Goal: Task Accomplishment & Management: Complete application form

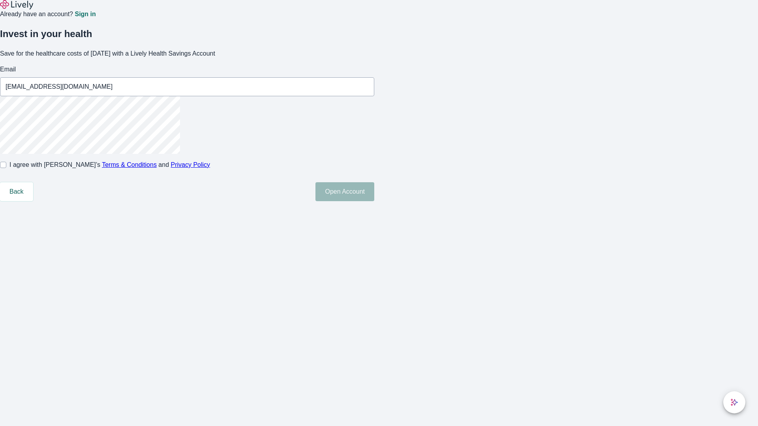
click at [6, 168] on input "I agree with Lively’s Terms & Conditions and Privacy Policy" at bounding box center [3, 165] width 6 height 6
checkbox input "true"
click at [374, 201] on button "Open Account" at bounding box center [344, 191] width 59 height 19
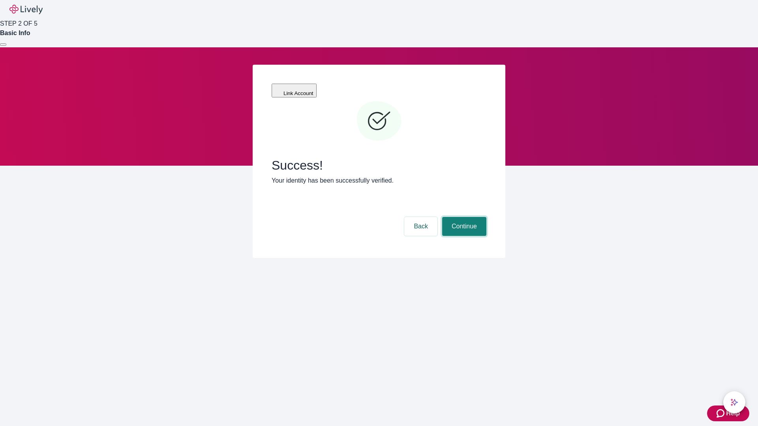
click at [463, 217] on button "Continue" at bounding box center [464, 226] width 44 height 19
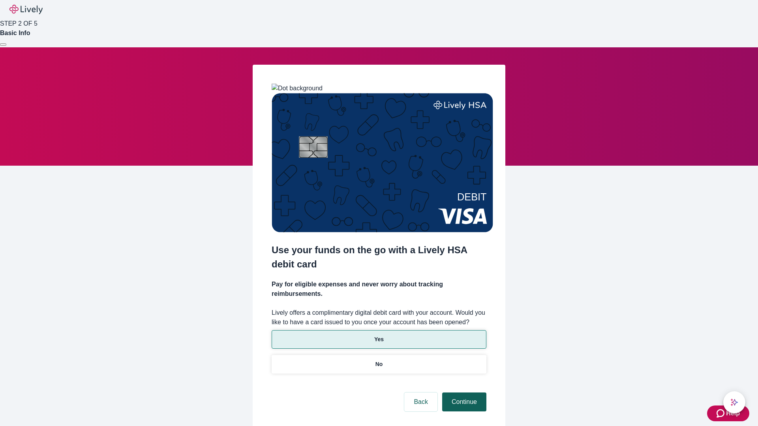
click at [379, 336] on p "Yes" at bounding box center [378, 340] width 9 height 8
click at [463, 393] on button "Continue" at bounding box center [464, 402] width 44 height 19
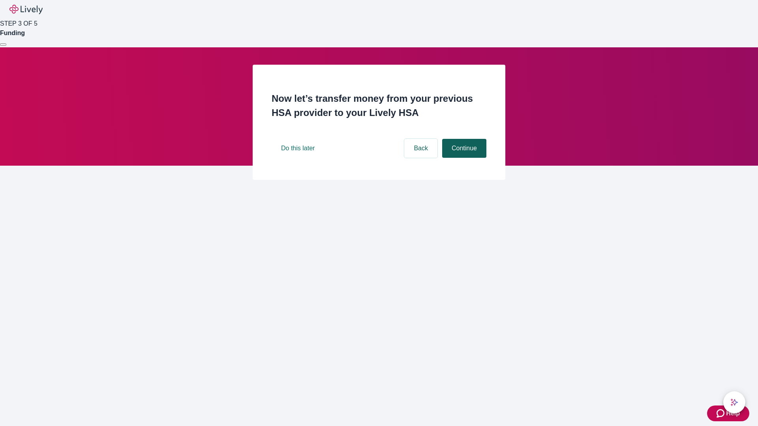
click at [463, 158] on button "Continue" at bounding box center [464, 148] width 44 height 19
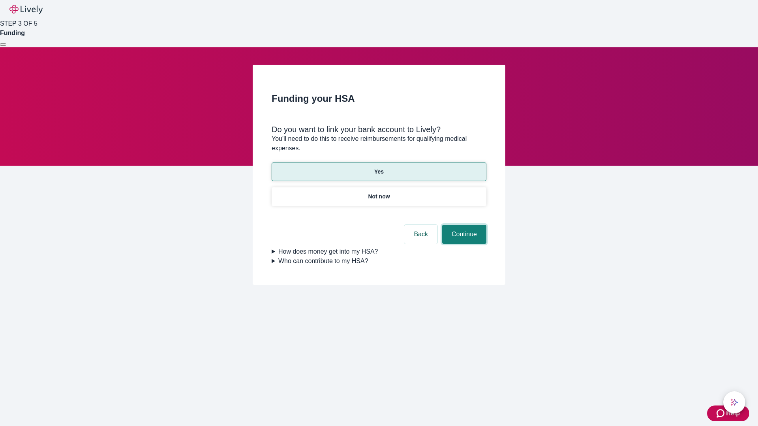
click at [463, 225] on button "Continue" at bounding box center [464, 234] width 44 height 19
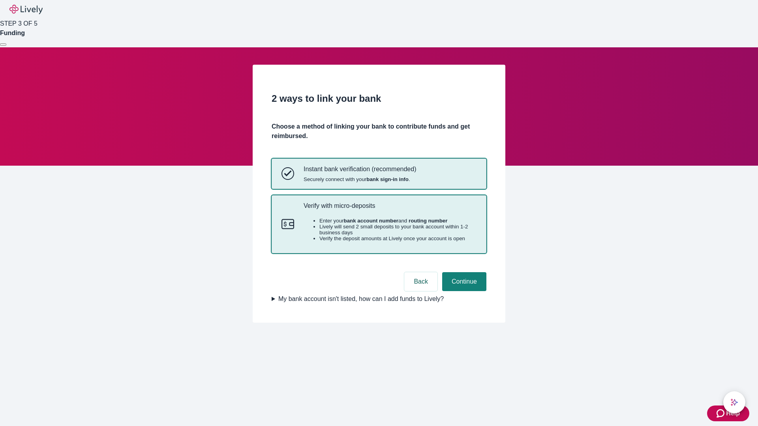
click at [390, 210] on p "Verify with micro-deposits" at bounding box center [390, 205] width 173 height 7
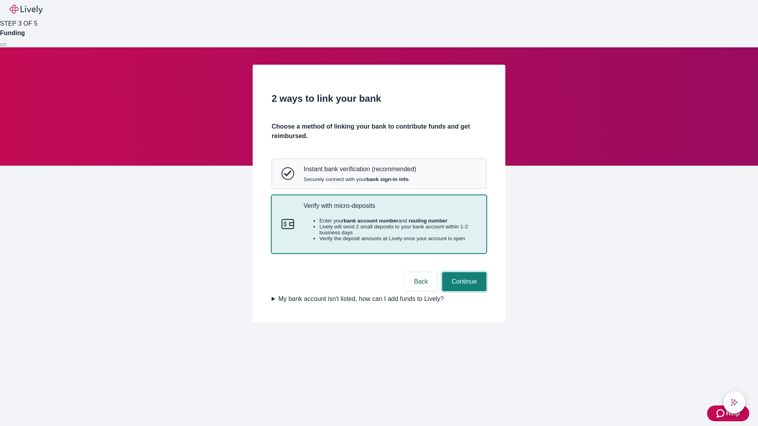
click at [463, 291] on button "Continue" at bounding box center [464, 281] width 44 height 19
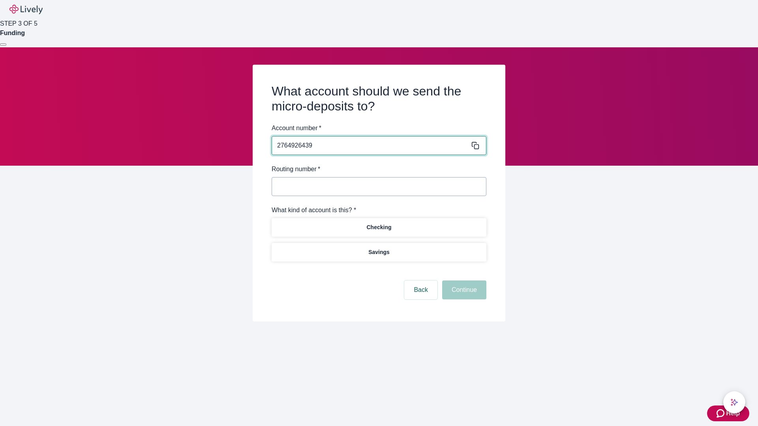
type input "2764926439"
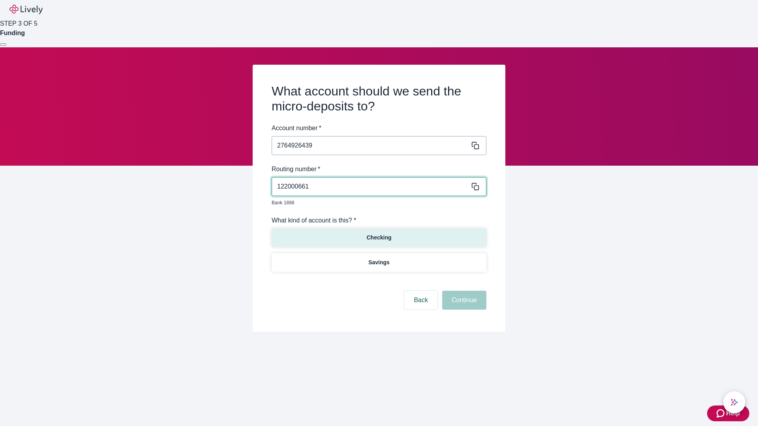
type input "122000661"
click at [379, 234] on p "Checking" at bounding box center [378, 238] width 25 height 8
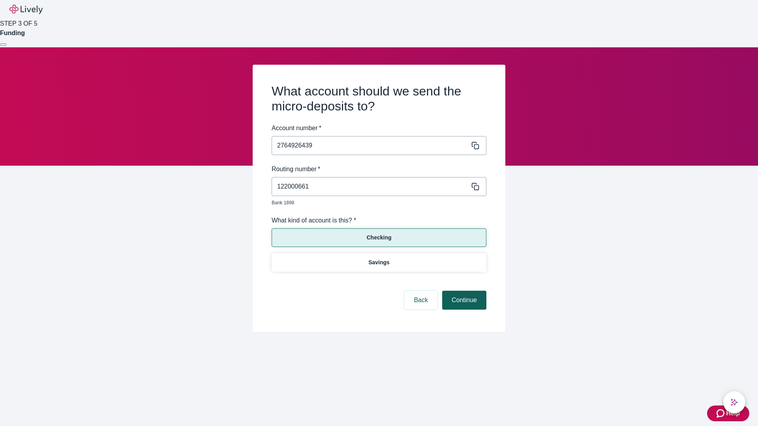
click at [463, 291] on button "Continue" at bounding box center [464, 300] width 44 height 19
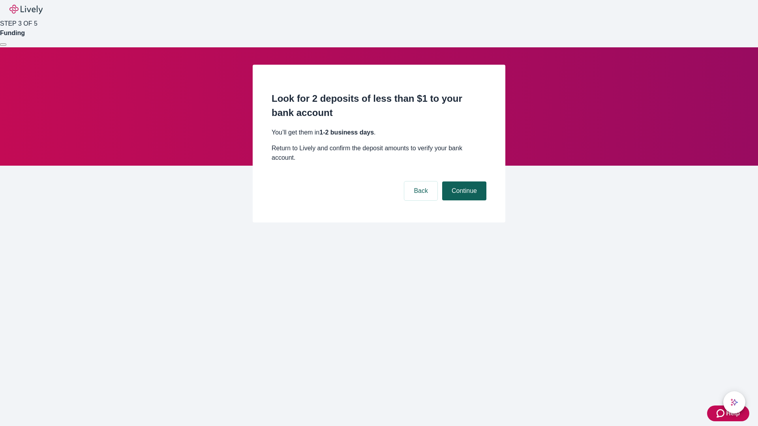
click at [463, 182] on button "Continue" at bounding box center [464, 191] width 44 height 19
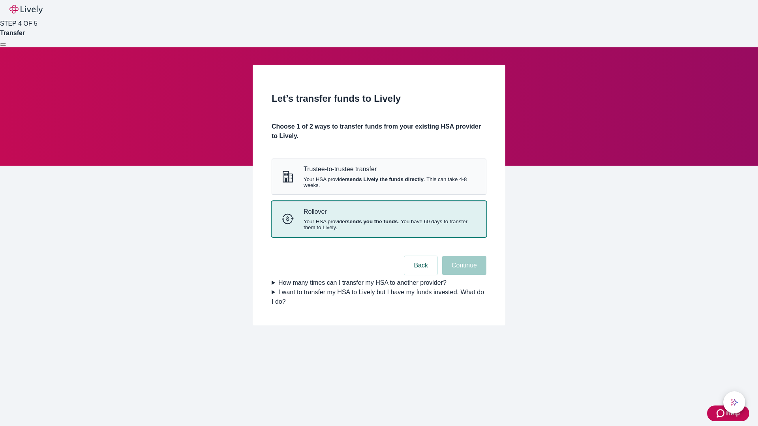
click at [379, 225] on strong "sends you the funds" at bounding box center [372, 222] width 51 height 6
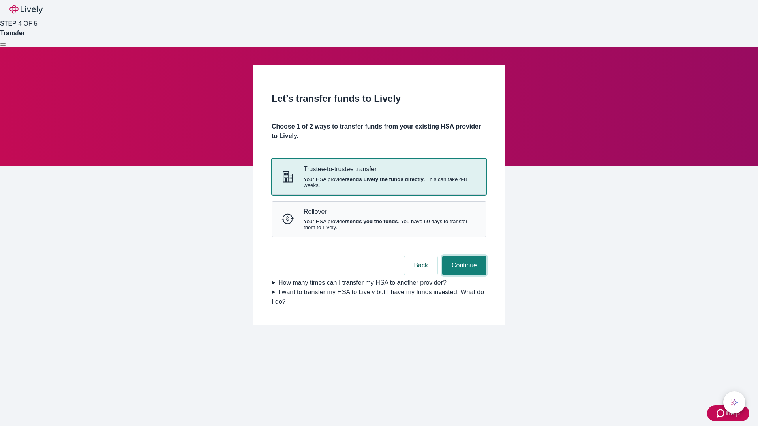
click at [463, 275] on button "Continue" at bounding box center [464, 265] width 44 height 19
